Goal: Information Seeking & Learning: Find specific page/section

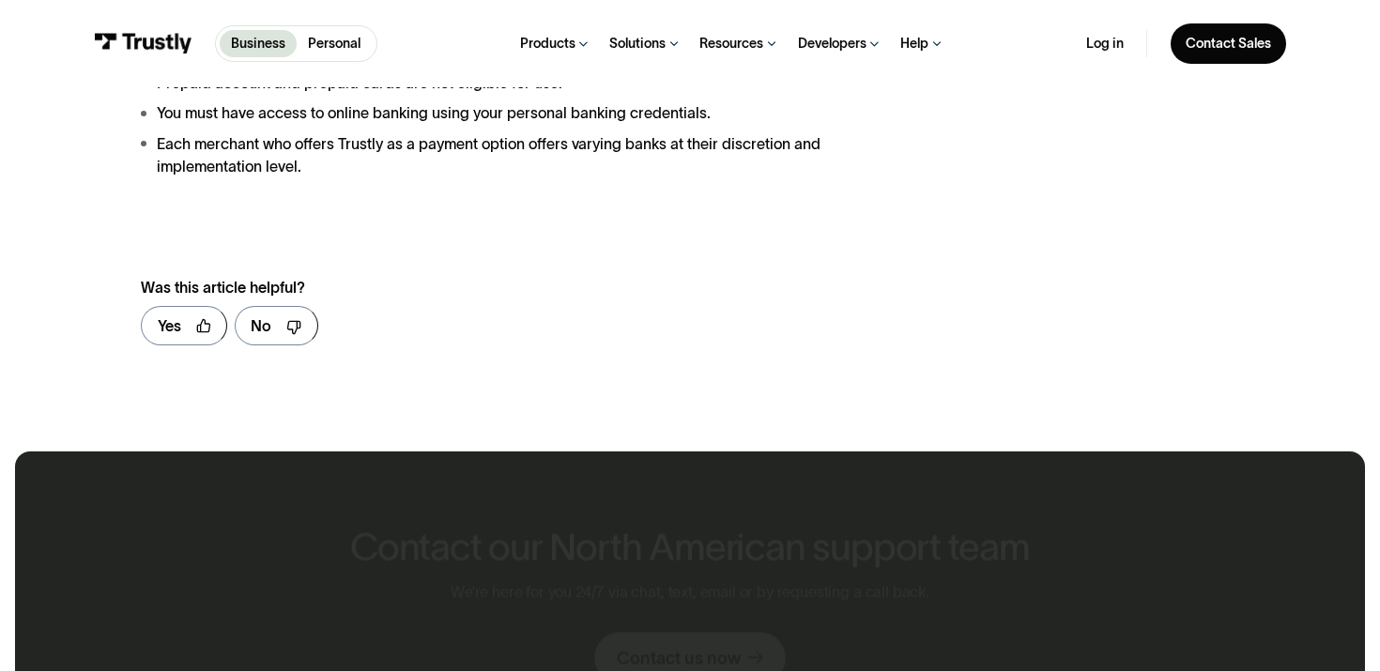
scroll to position [2002, 0]
